Goal: Transaction & Acquisition: Purchase product/service

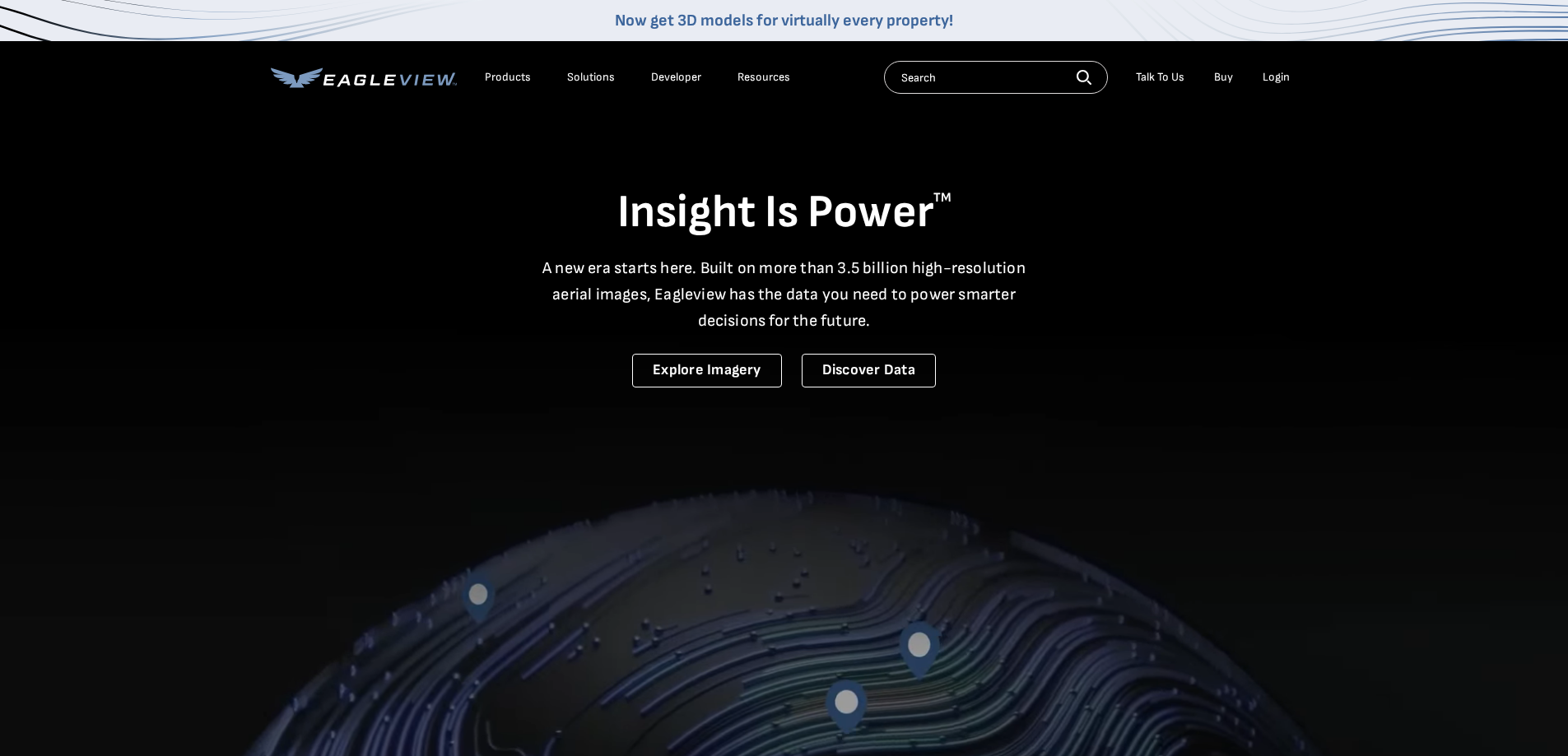
click at [1281, 76] on div "Login" at bounding box center [1276, 78] width 28 height 15
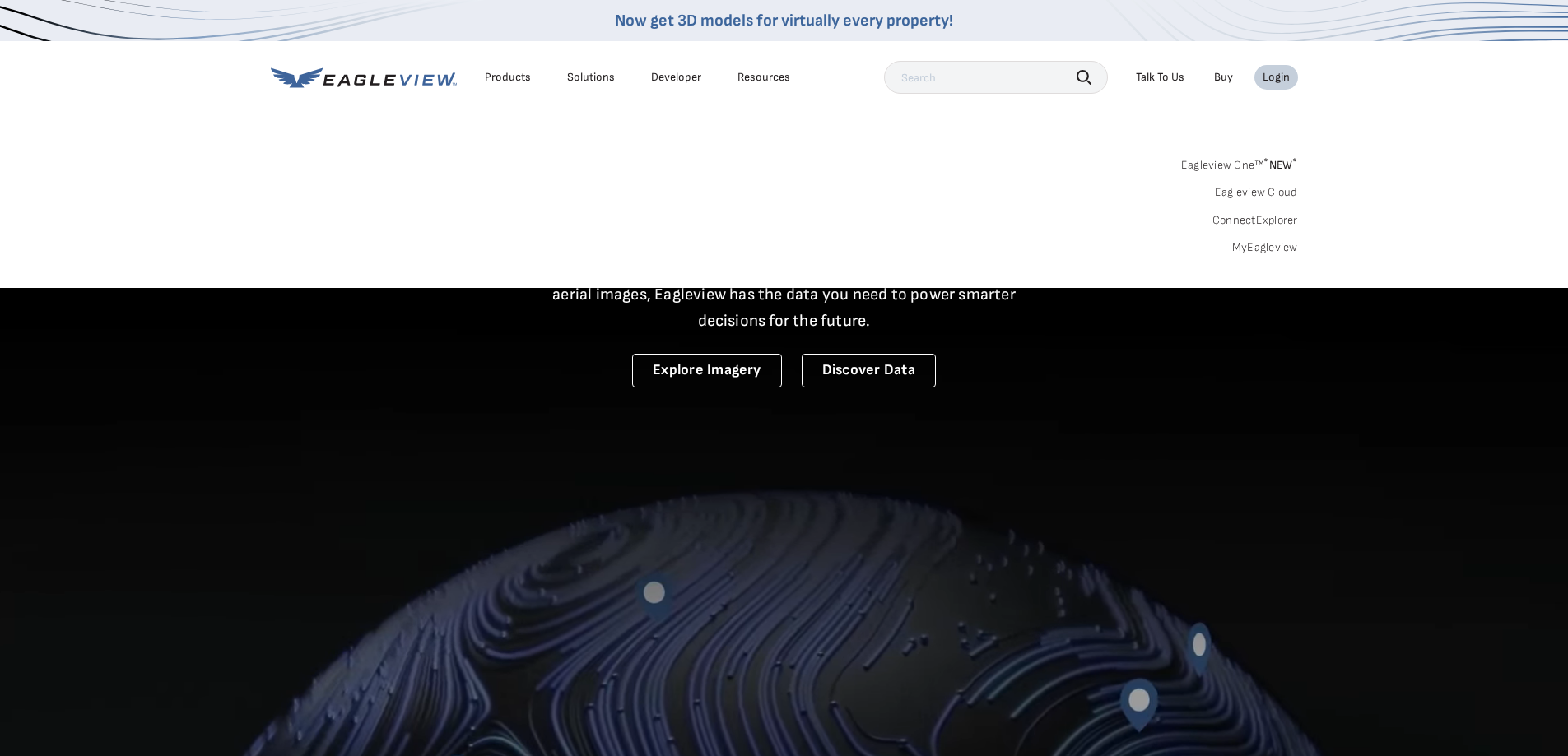
click at [1281, 76] on div "Login" at bounding box center [1276, 78] width 28 height 15
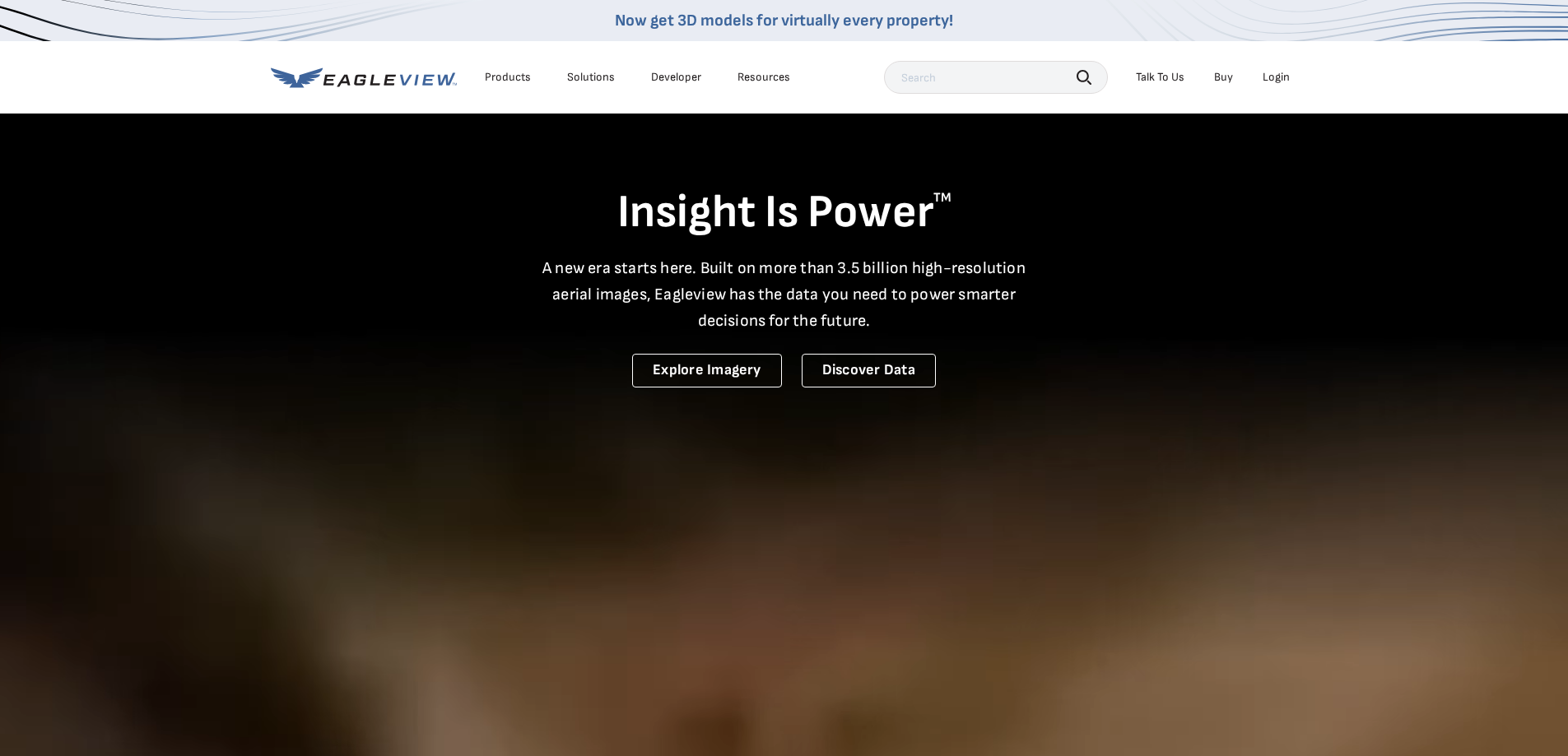
click at [1281, 76] on div "Login" at bounding box center [1276, 78] width 28 height 15
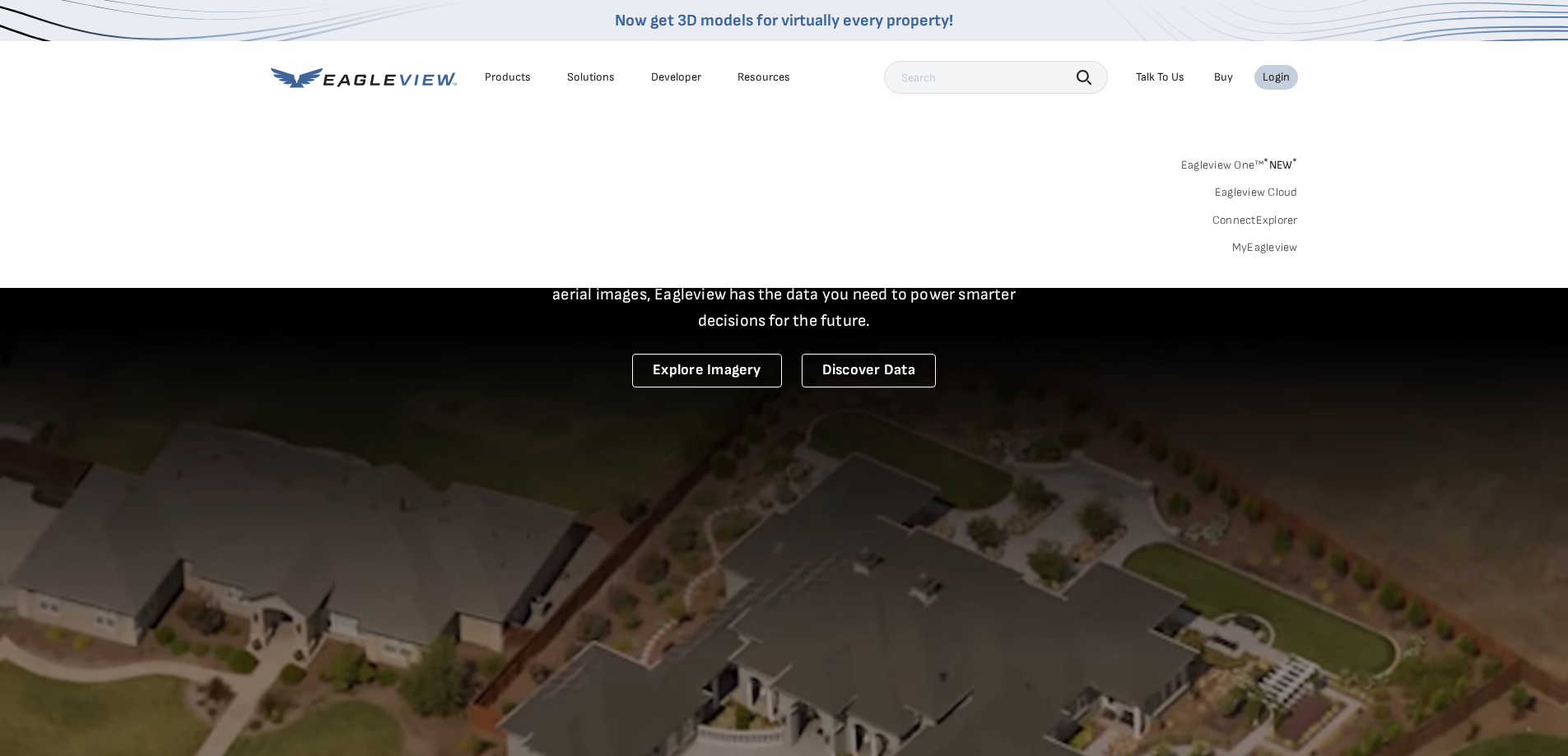
click at [1276, 192] on link "Eagleview Cloud" at bounding box center [1256, 193] width 83 height 15
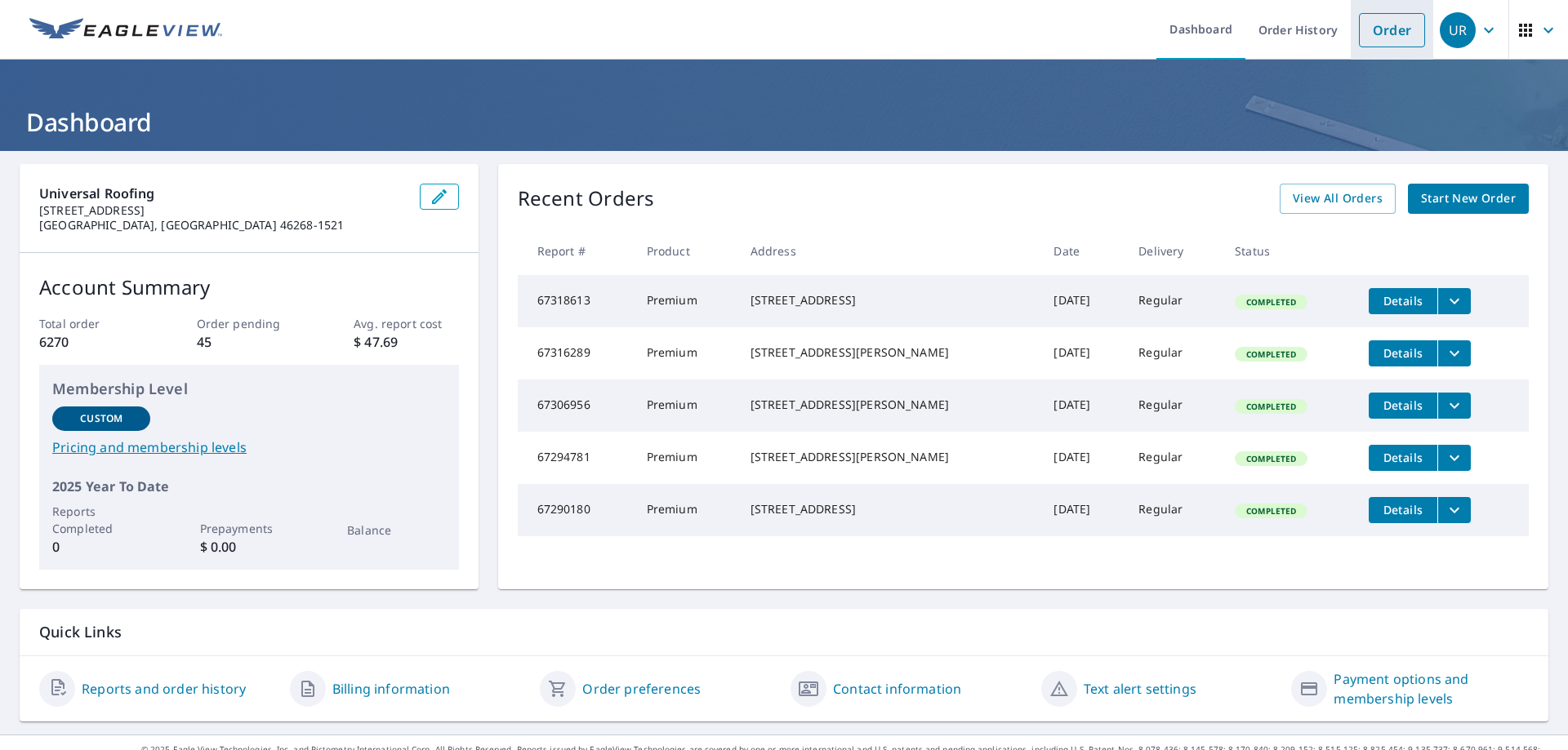
click at [1365, 23] on link "Order" at bounding box center [1392, 30] width 66 height 34
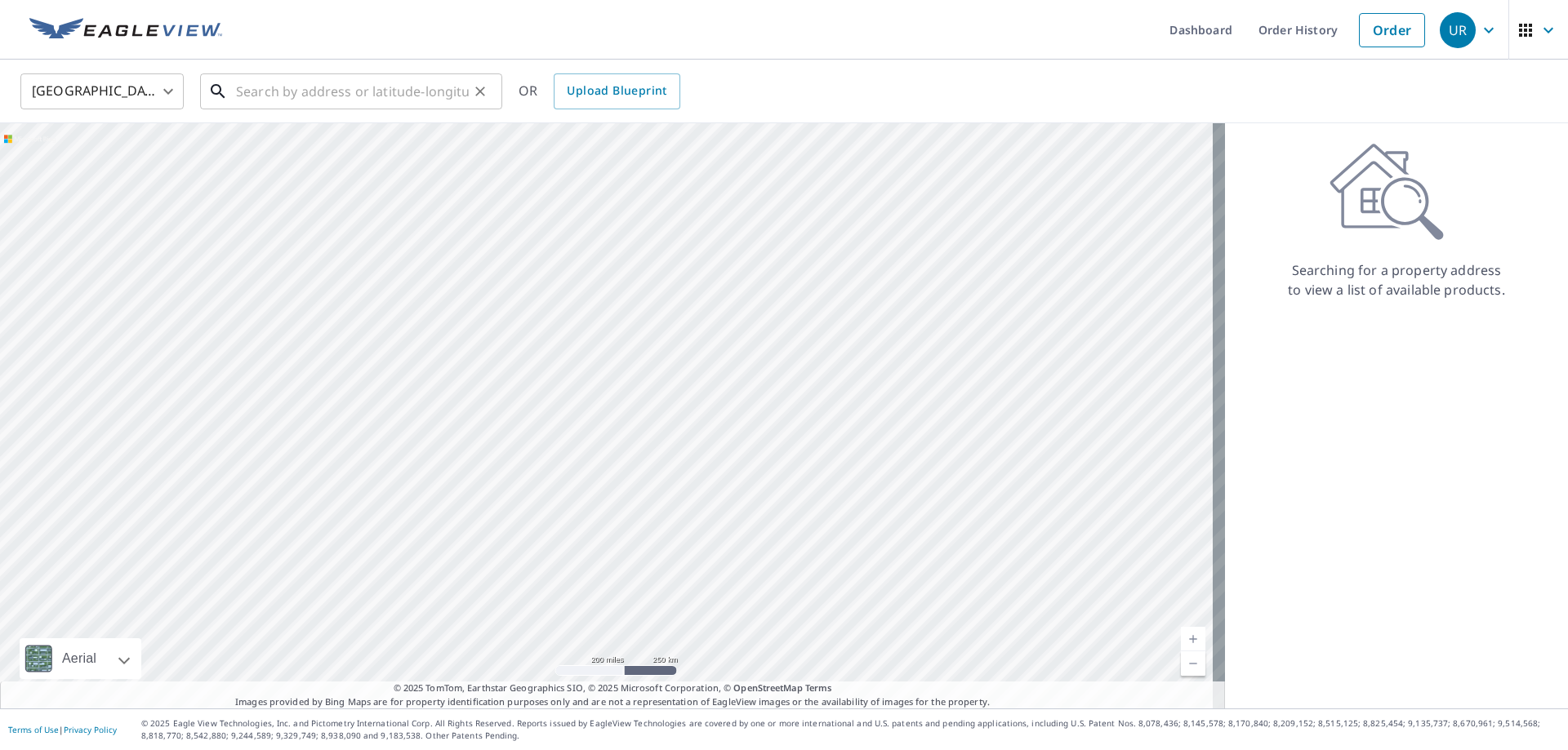
click at [287, 87] on input "text" at bounding box center [352, 92] width 233 height 45
paste input "[STREET_ADDRESS]"
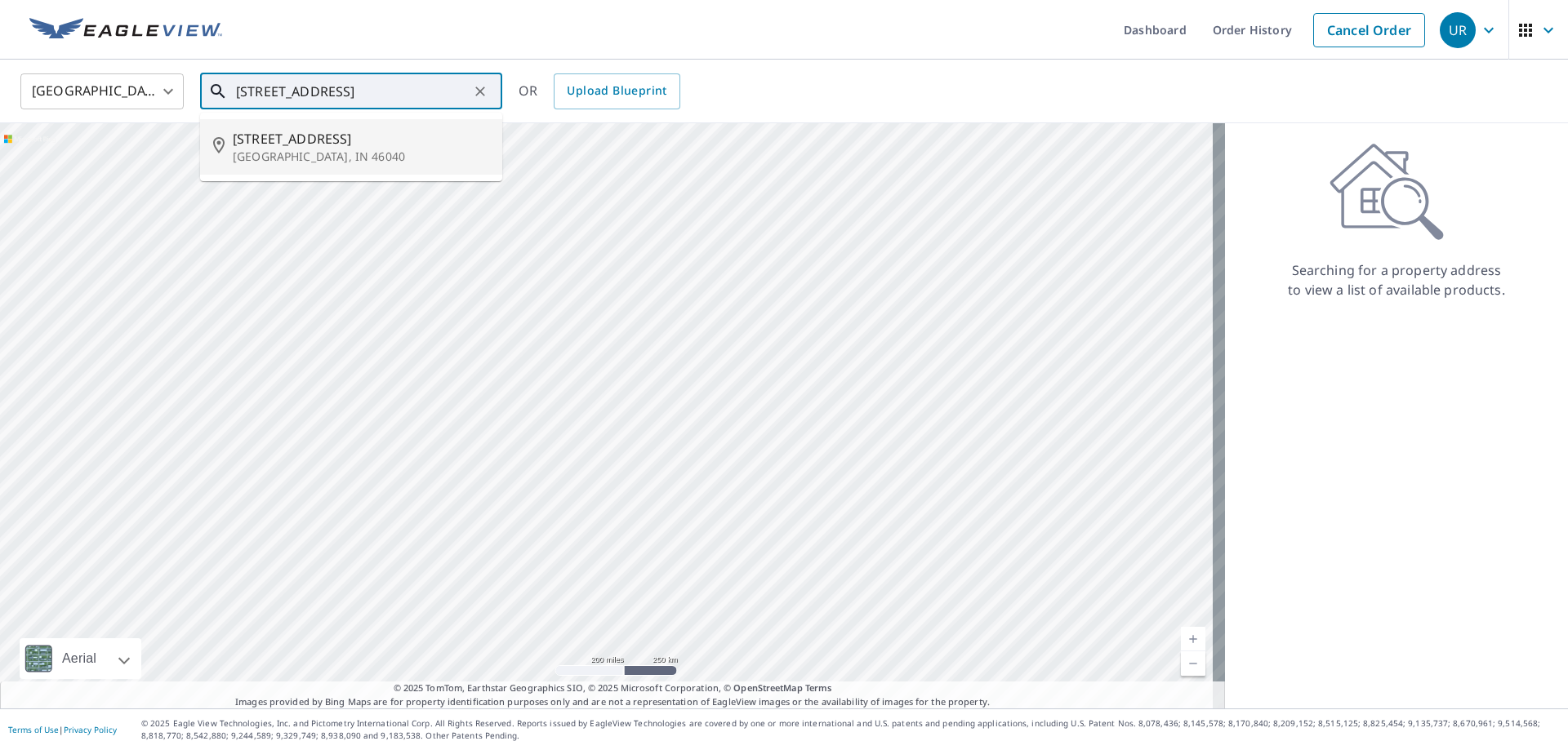
click at [257, 136] on span "[STREET_ADDRESS]" at bounding box center [362, 139] width 257 height 20
type input "[STREET_ADDRESS]"
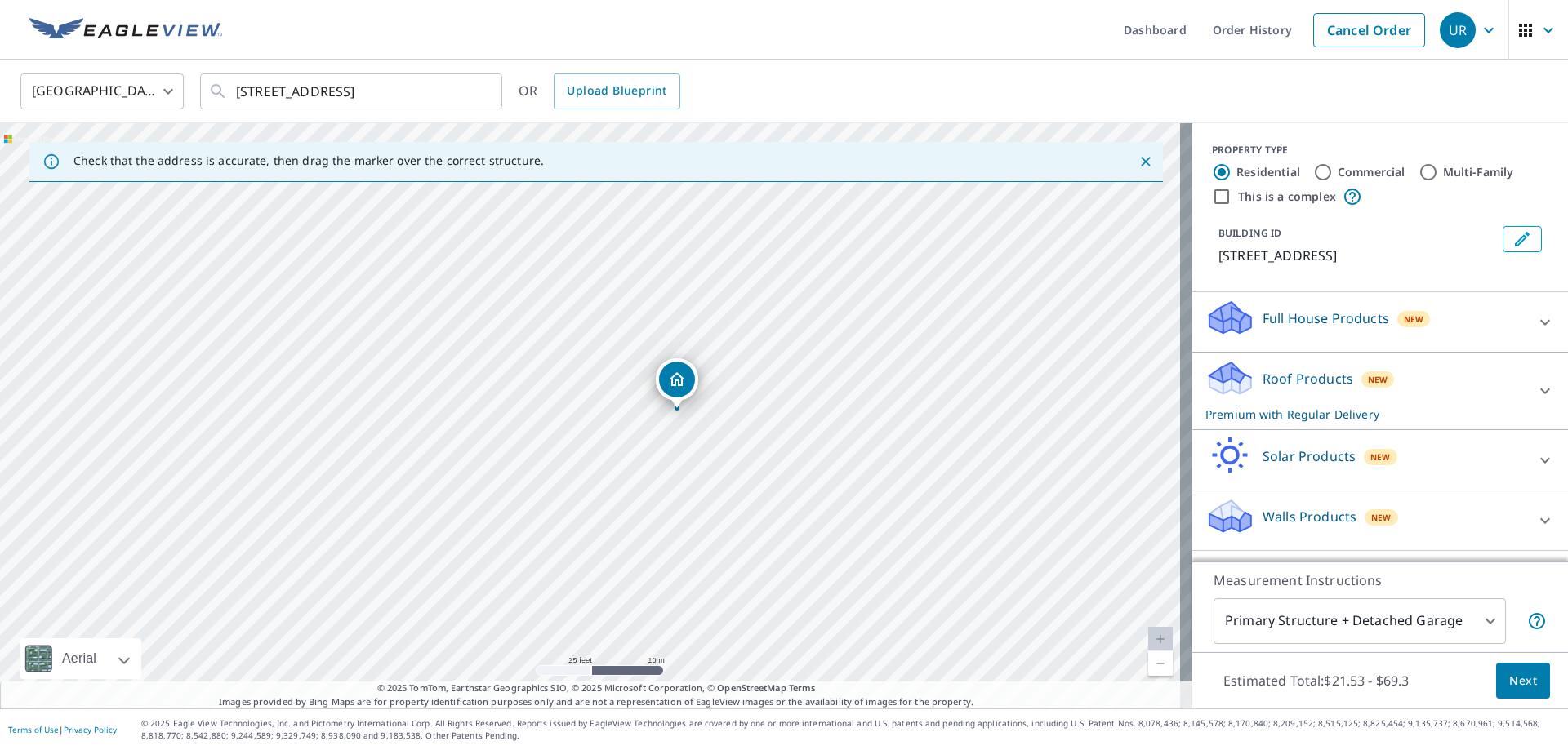
drag, startPoint x: 579, startPoint y: 533, endPoint x: 720, endPoint y: 370, distance: 215.5
click at [720, 370] on div "[STREET_ADDRESS]" at bounding box center [596, 416] width 1192 height 585
drag, startPoint x: 678, startPoint y: 408, endPoint x: 648, endPoint y: 423, distance: 33.5
click at [1329, 375] on p "Roof Products" at bounding box center [1308, 378] width 91 height 20
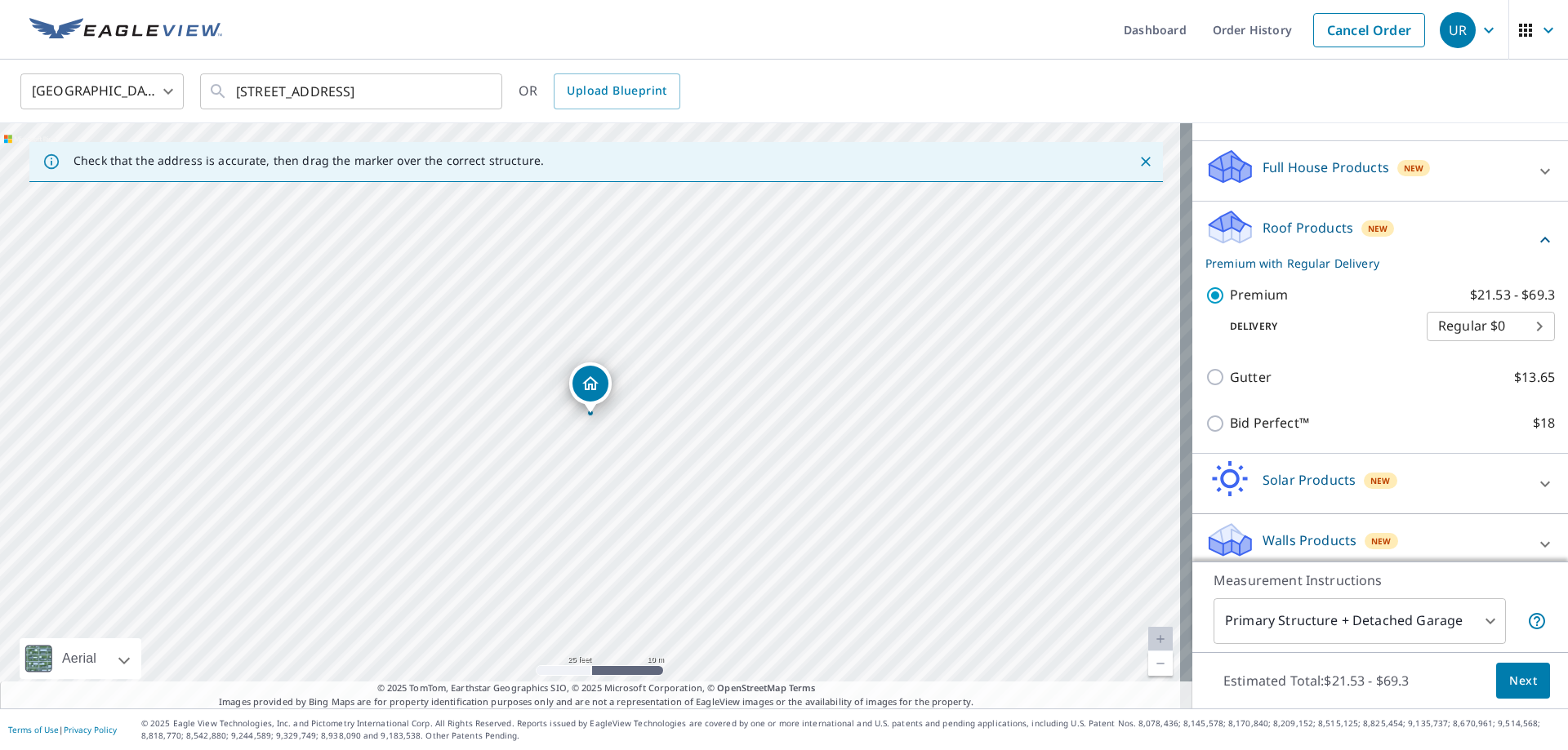
scroll to position [164, 0]
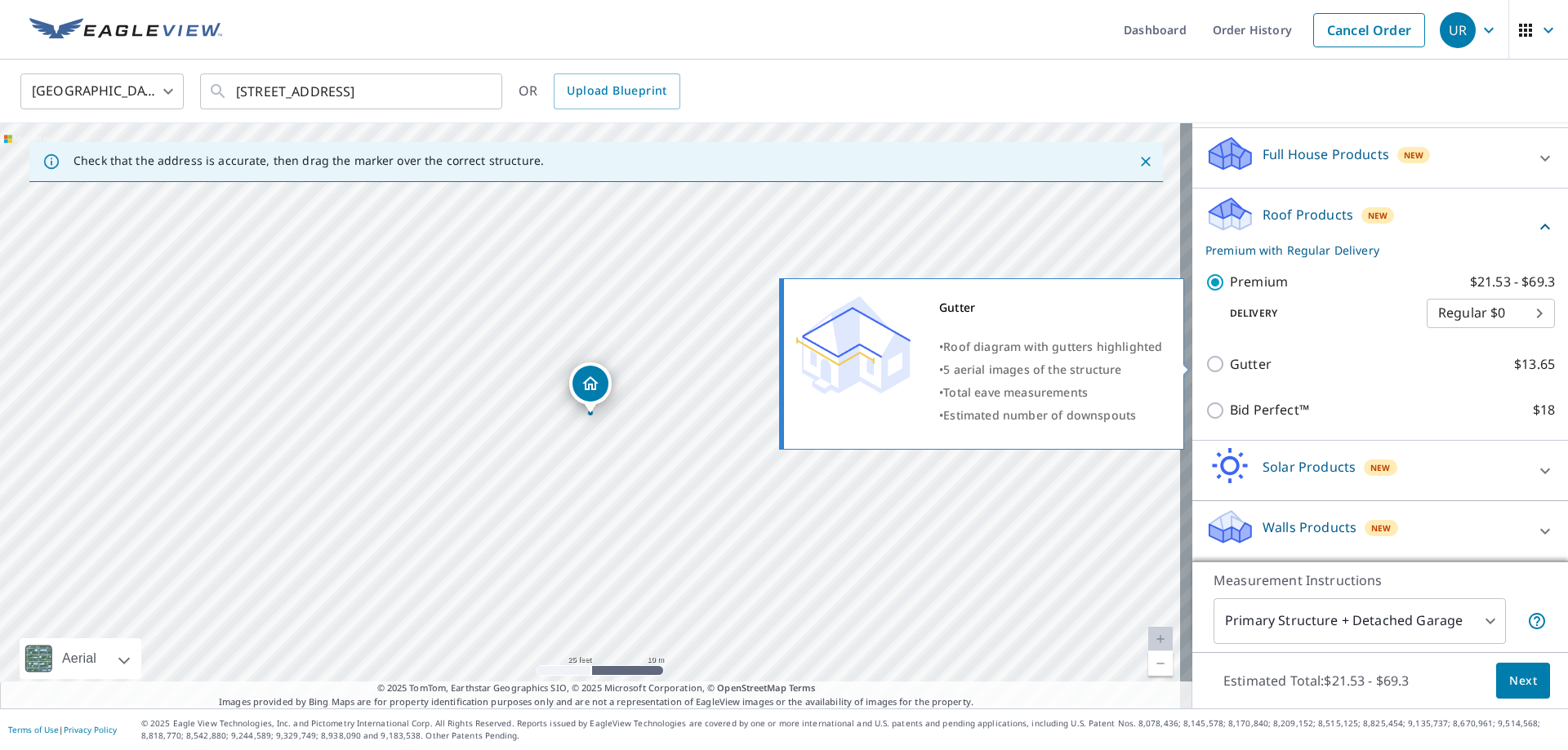
click at [1206, 366] on input "Gutter $13.65" at bounding box center [1218, 363] width 25 height 20
checkbox input "true"
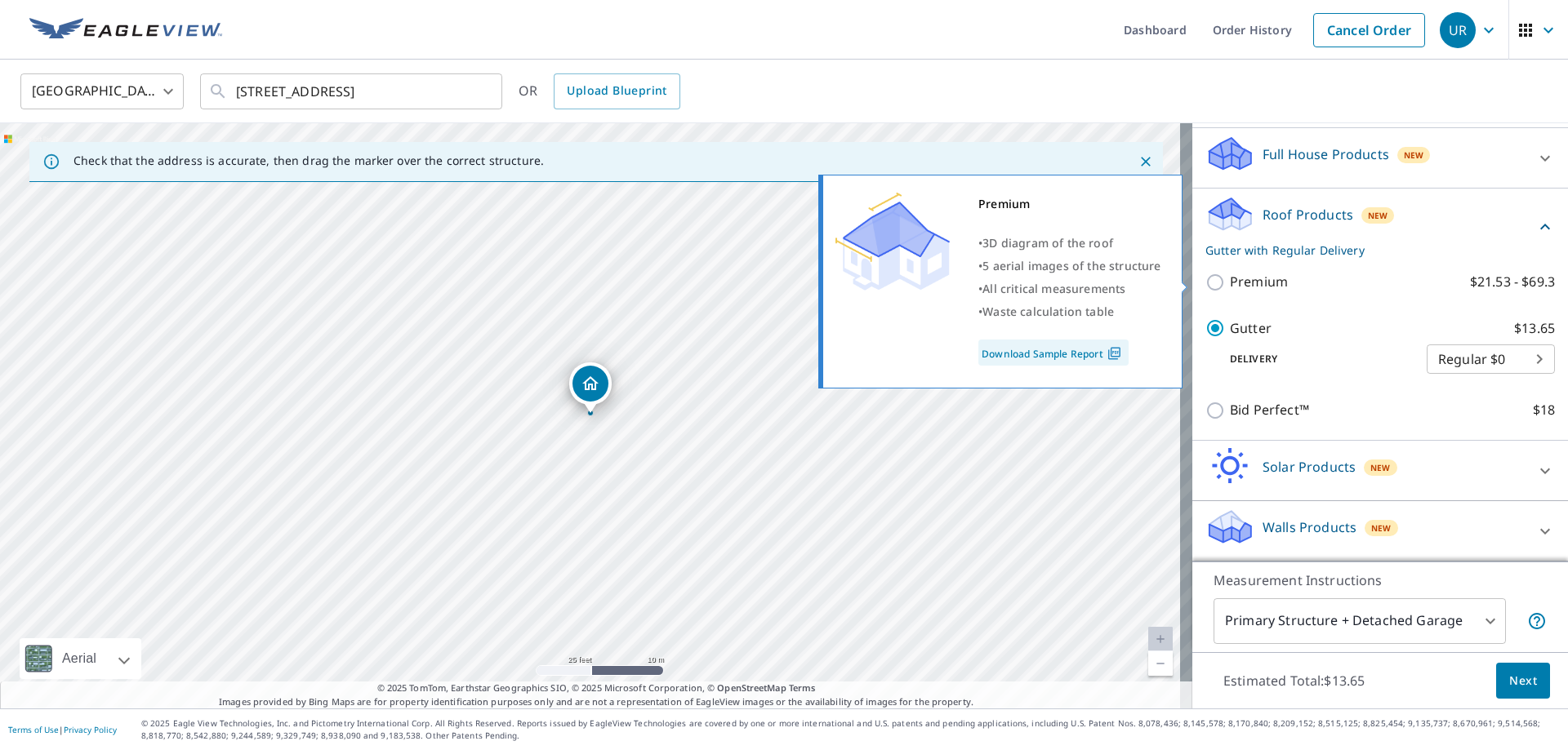
click at [1206, 280] on input "Premium $21.53 - $69.3" at bounding box center [1218, 282] width 25 height 20
checkbox input "true"
checkbox input "false"
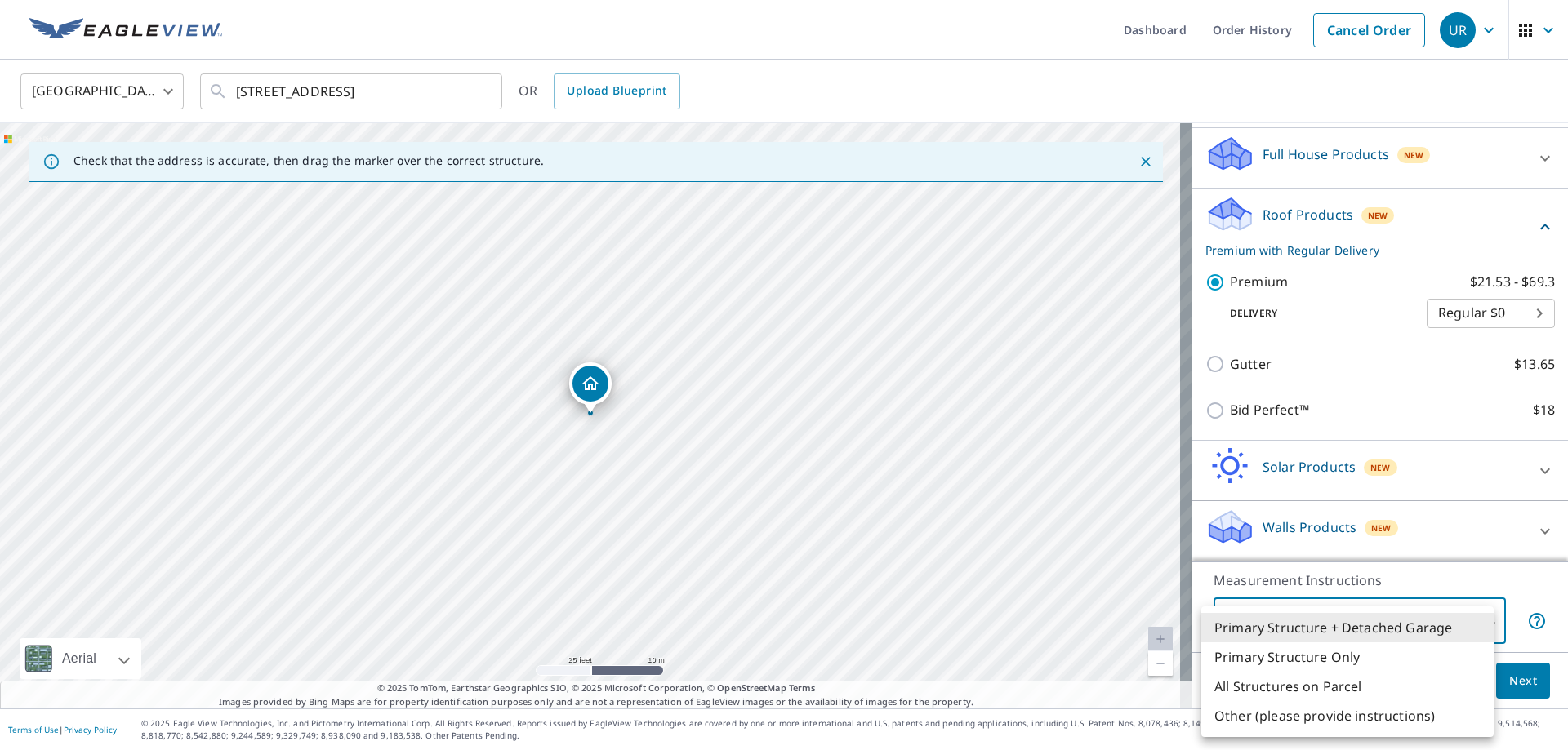
click at [1472, 625] on body "UR UR Dashboard Order History Cancel Order UR [GEOGRAPHIC_DATA] US ​ [STREET_AD…" at bounding box center [784, 375] width 1568 height 750
click at [1265, 649] on li "Primary Structure Only" at bounding box center [1348, 657] width 293 height 29
type input "2"
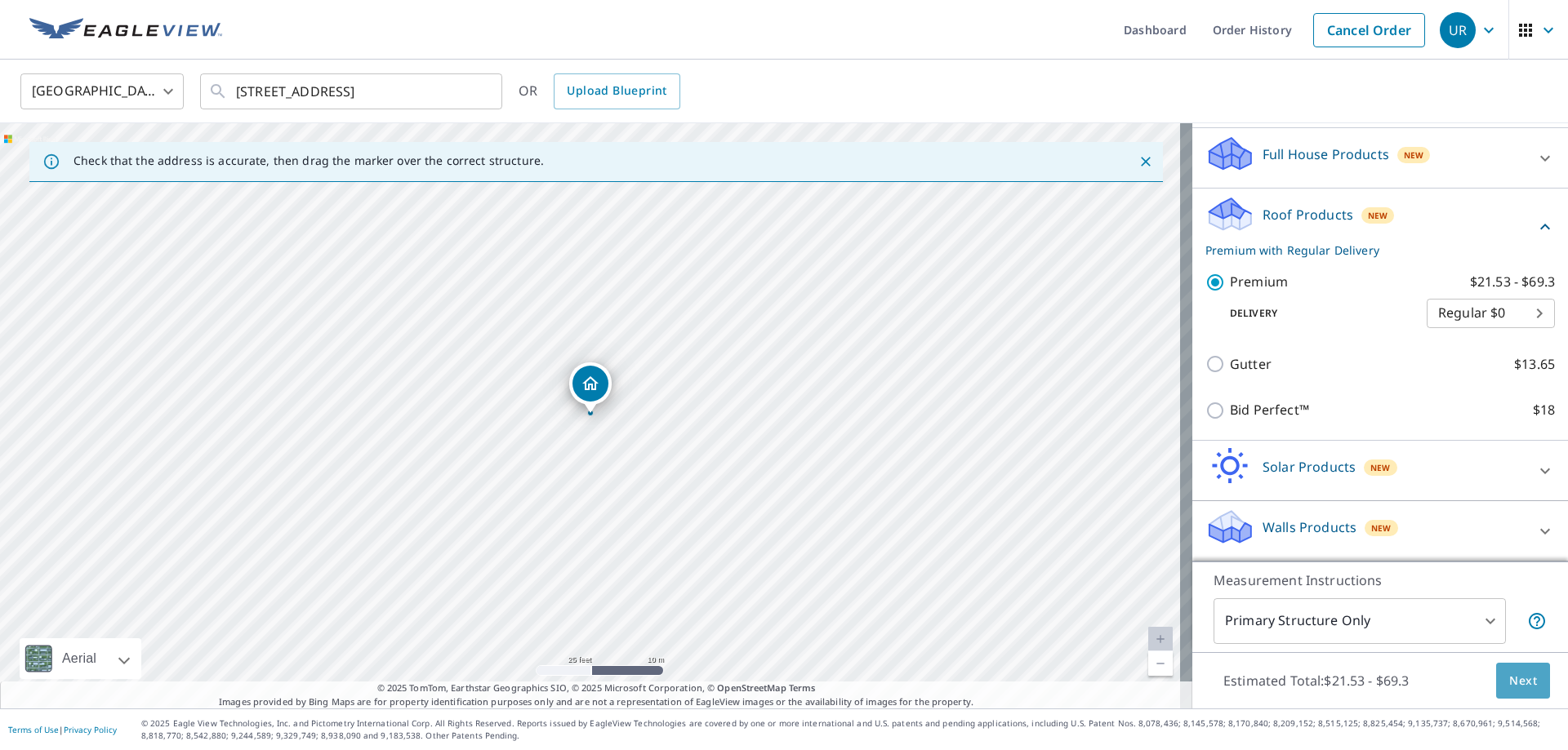
click at [1509, 675] on span "Next" at bounding box center [1523, 681] width 27 height 21
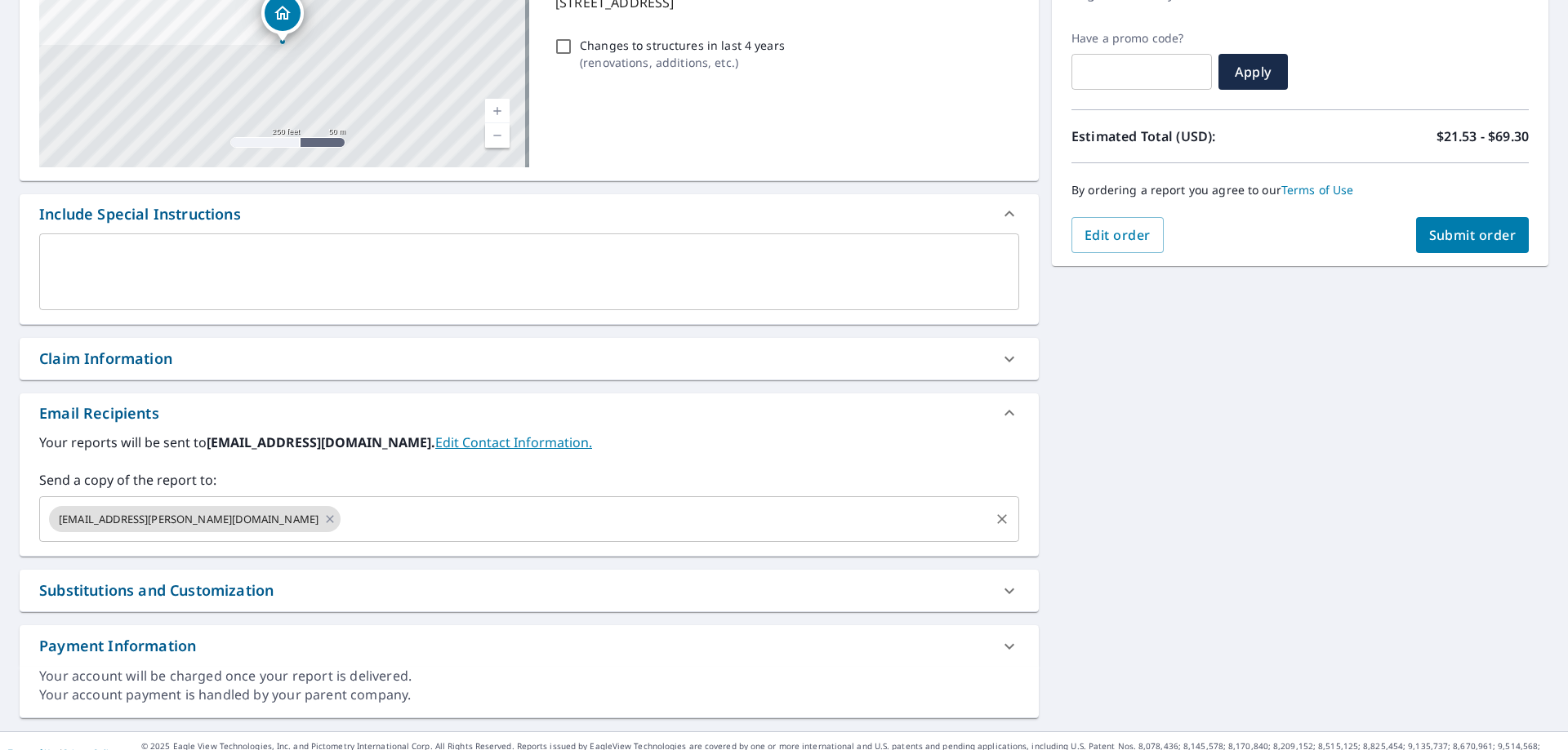
scroll to position [277, 0]
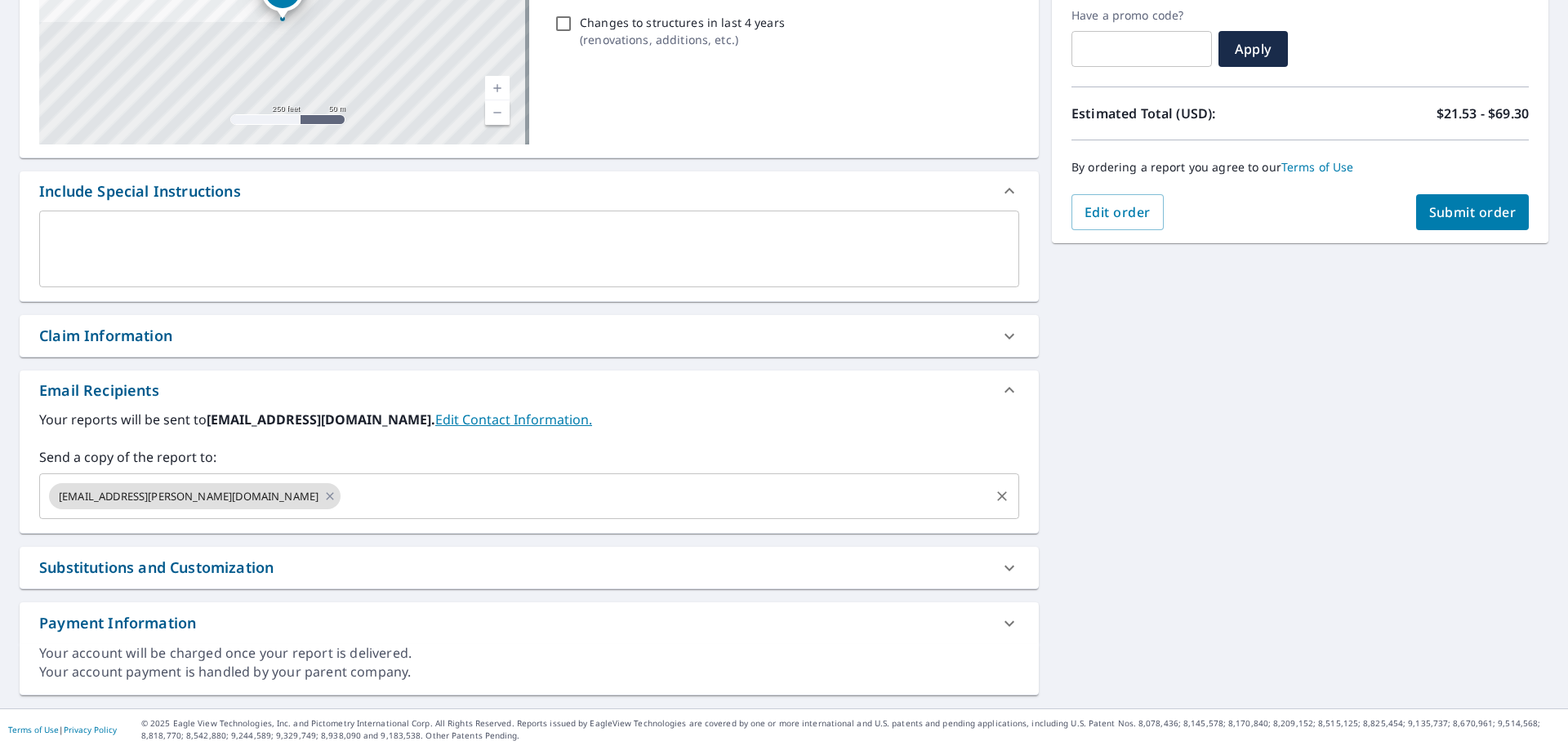
click at [343, 501] on input "text" at bounding box center [665, 496] width 645 height 31
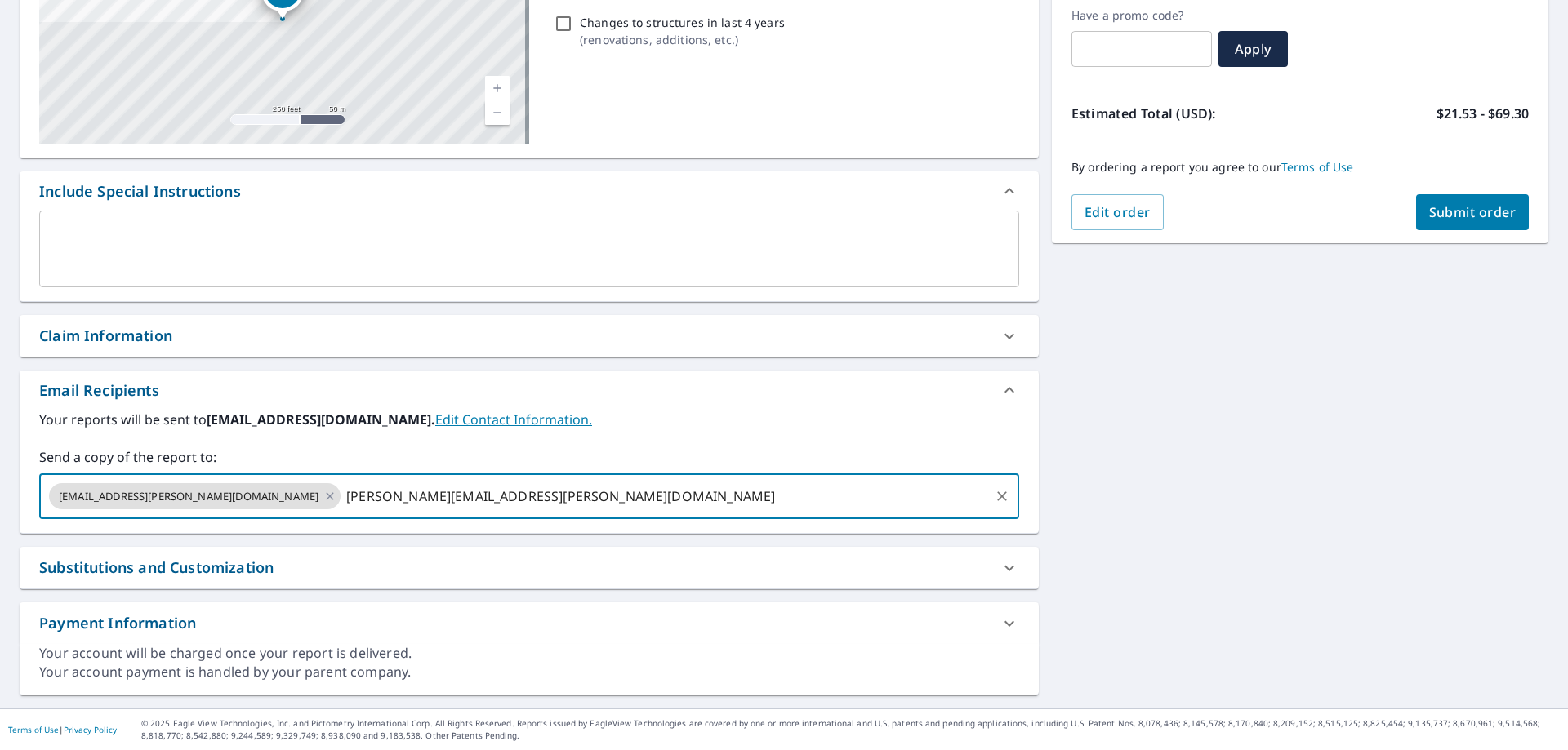
type input "[PERSON_NAME][EMAIL_ADDRESS][PERSON_NAME][DOMAIN_NAME]"
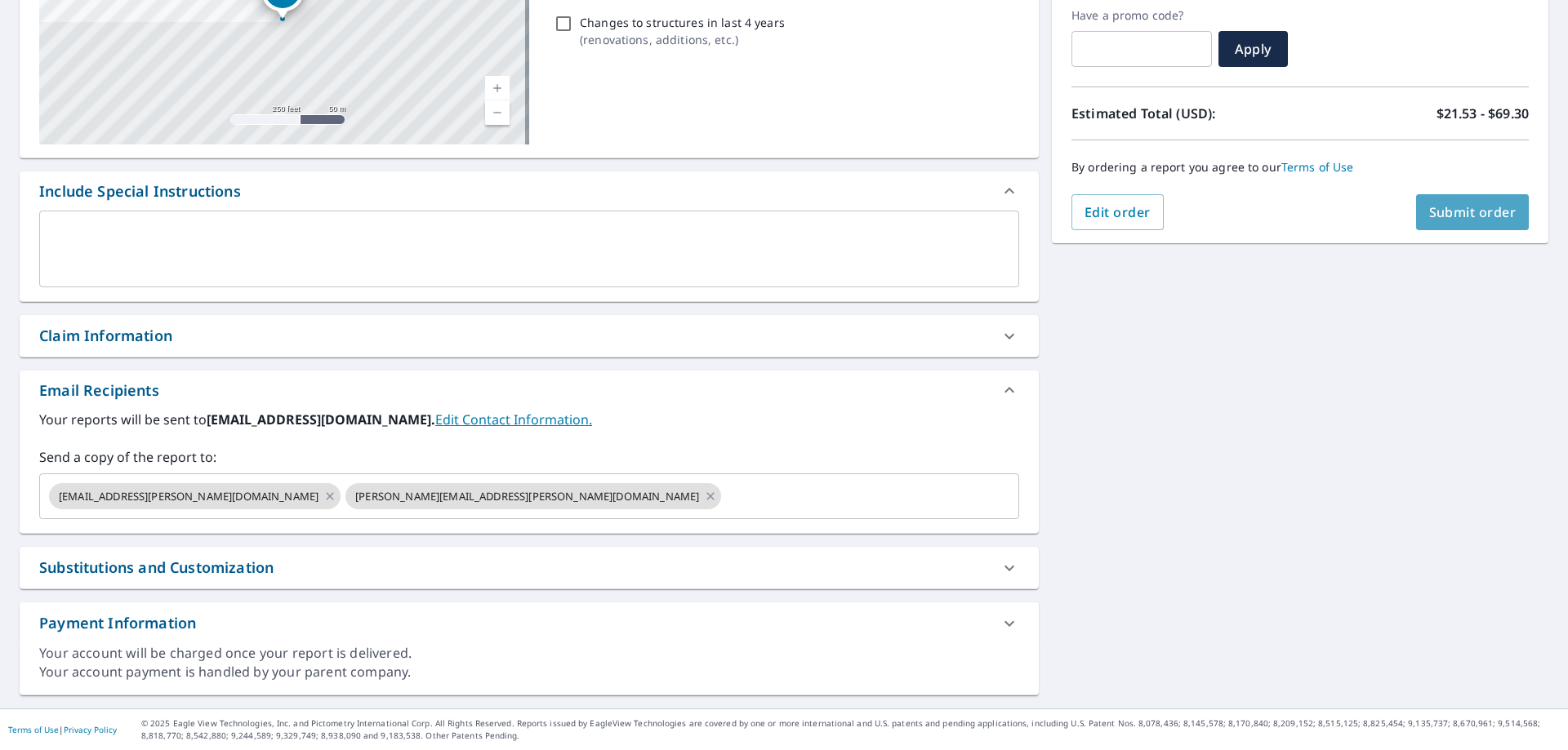
click at [1468, 206] on span "Submit order" at bounding box center [1473, 211] width 88 height 18
checkbox input "true"
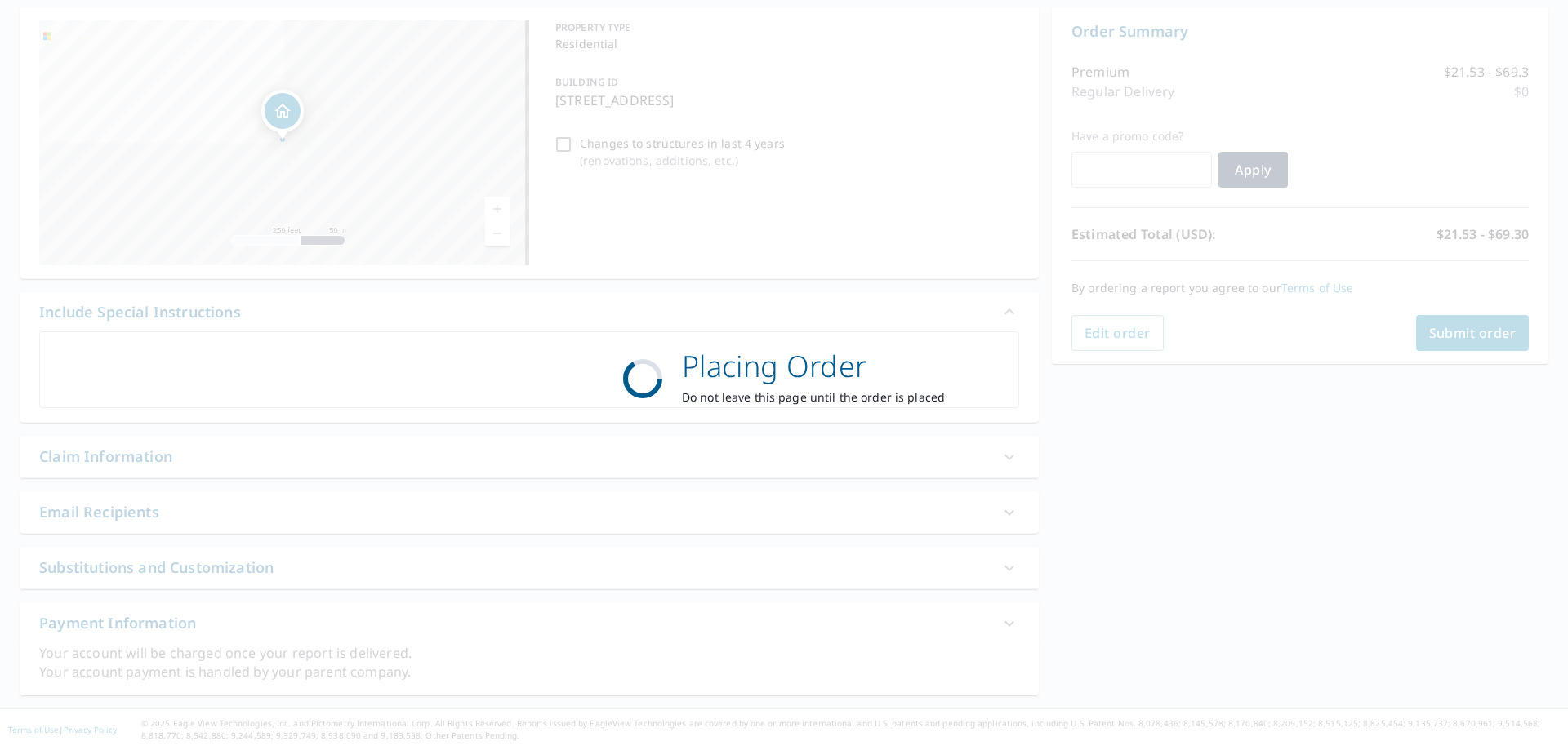
scroll to position [157, 0]
